Goal: Register for event/course

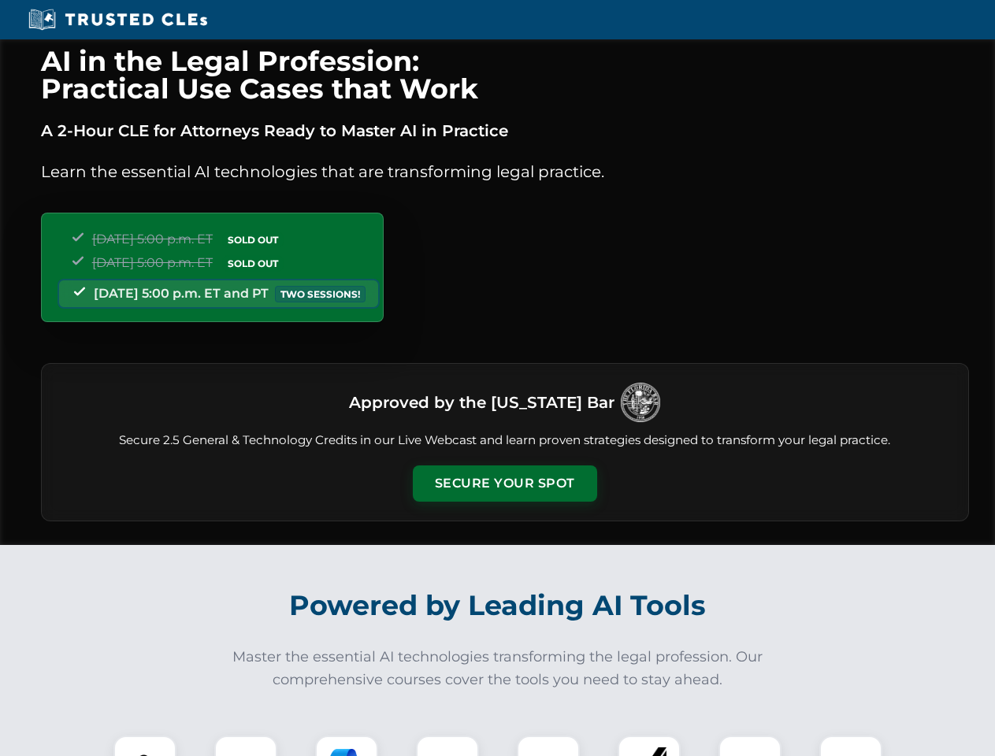
click at [504, 484] on button "Secure Your Spot" at bounding box center [505, 484] width 184 height 36
click at [145, 746] on img at bounding box center [145, 767] width 46 height 46
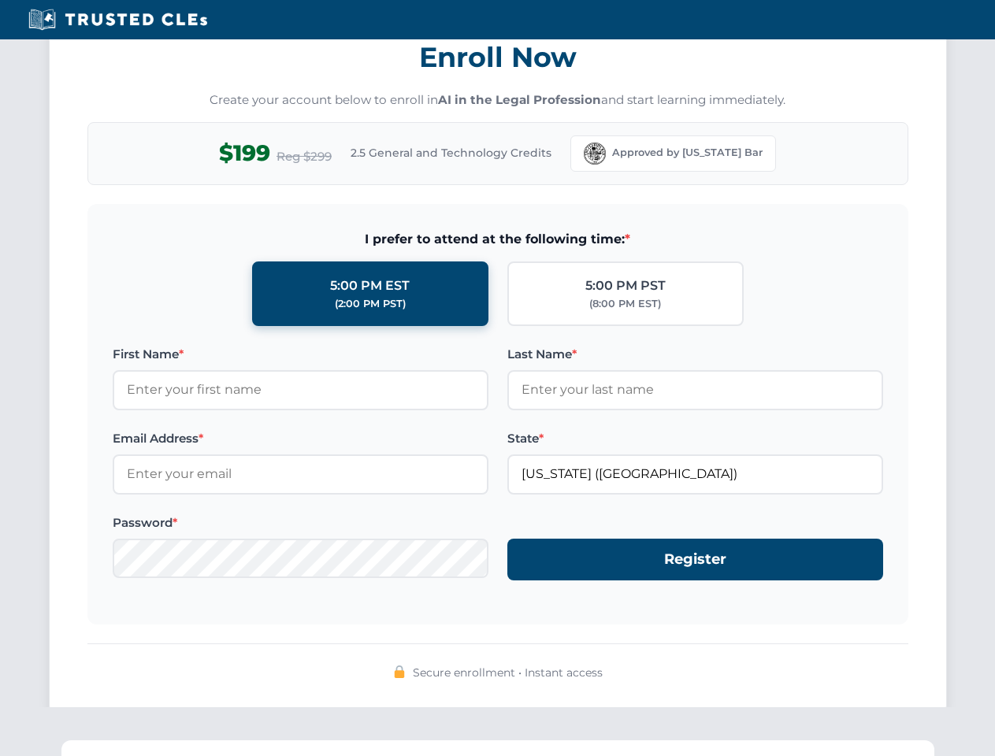
scroll to position [1546, 0]
